Goal: Information Seeking & Learning: Find specific fact

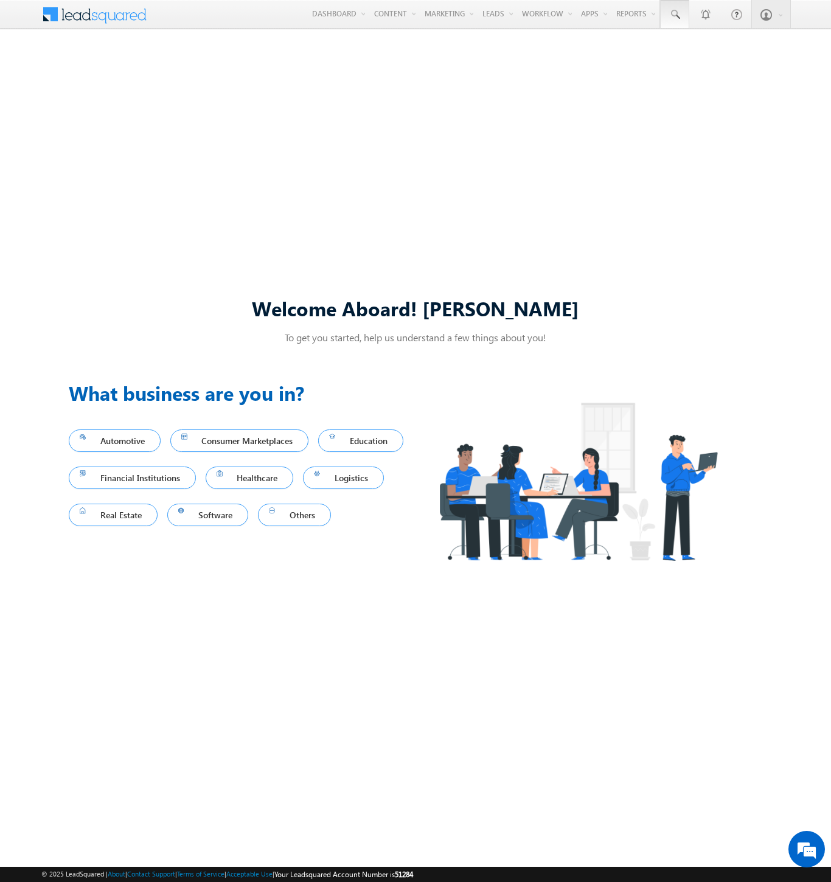
click at [674, 15] on span at bounding box center [674, 15] width 12 height 12
type input "8956089000"
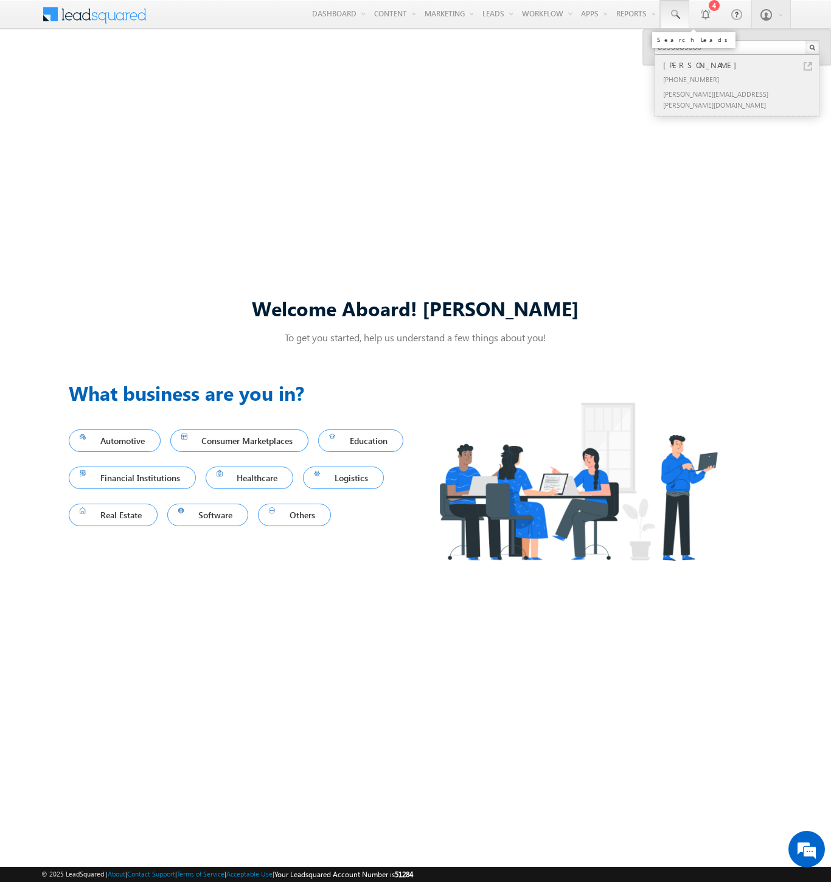
click at [742, 65] on div "[PERSON_NAME]" at bounding box center [741, 64] width 163 height 13
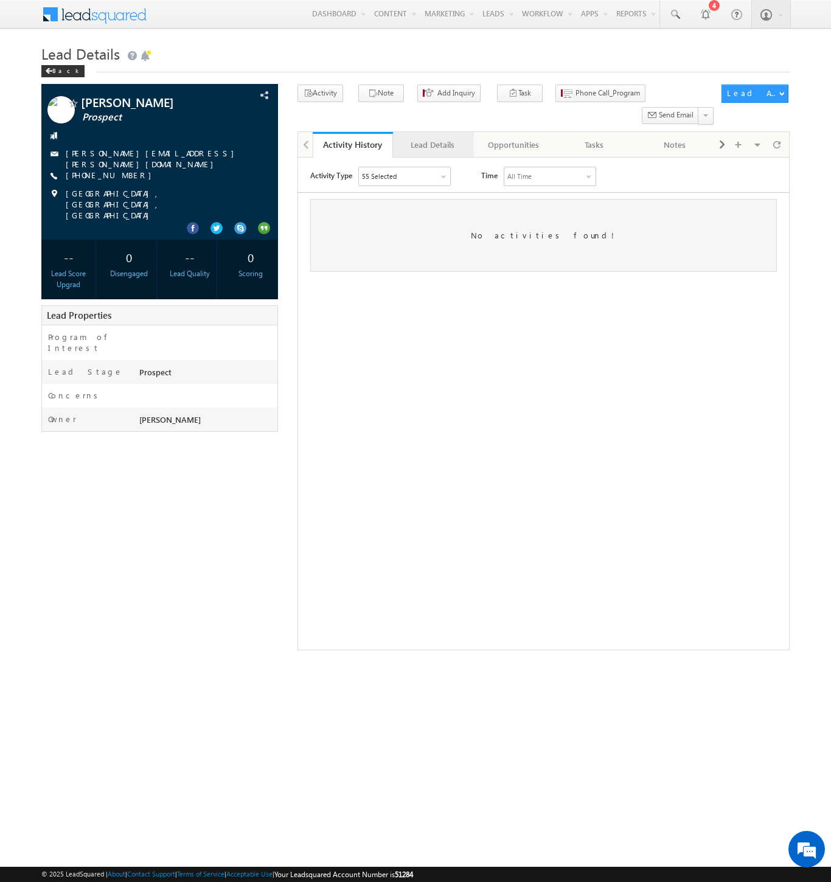
click at [432, 137] on div "Lead Details" at bounding box center [433, 144] width 60 height 15
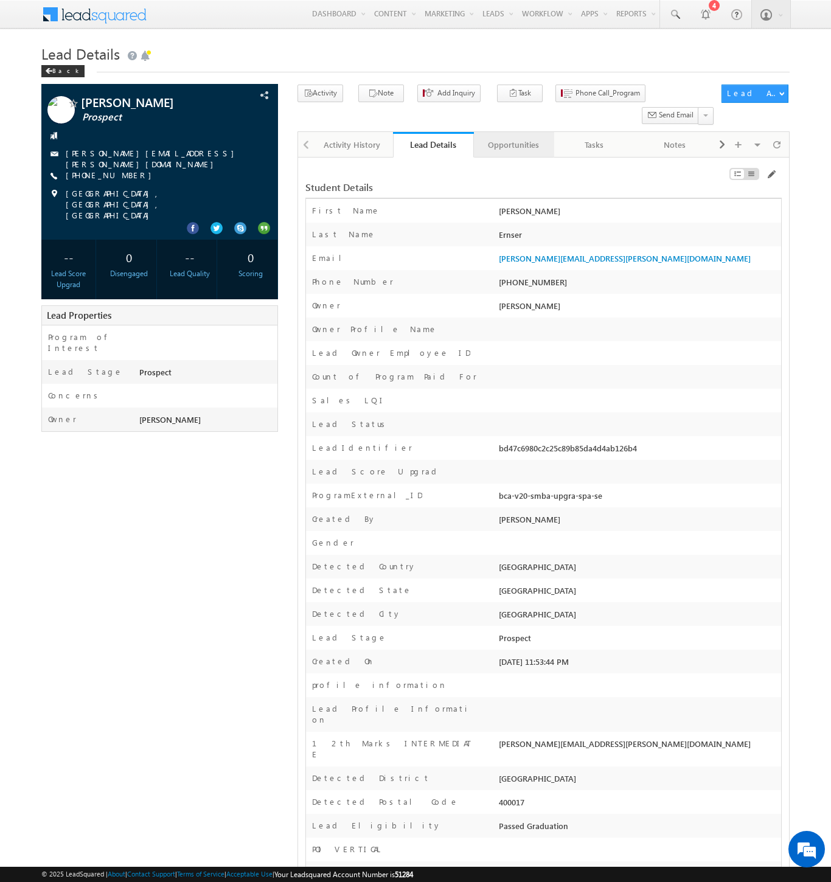
click at [513, 137] on div "Opportunities" at bounding box center [513, 144] width 60 height 15
